Goal: Find specific page/section: Find specific page/section

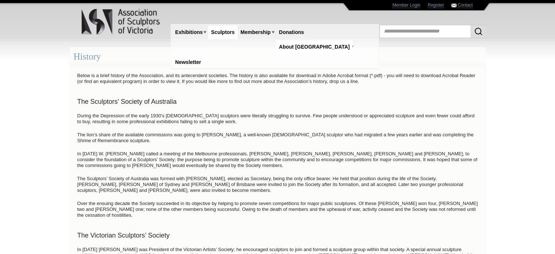
click at [222, 30] on link "Sculptors" at bounding box center [223, 33] width 30 height 14
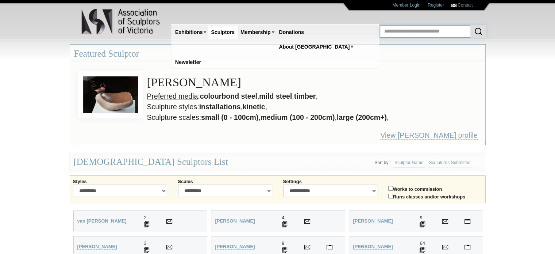
click at [396, 28] on input "text" at bounding box center [433, 31] width 107 height 12
type input "**********"
click at [471, 25] on button "submit" at bounding box center [479, 31] width 16 height 12
